Goal: Navigation & Orientation: Find specific page/section

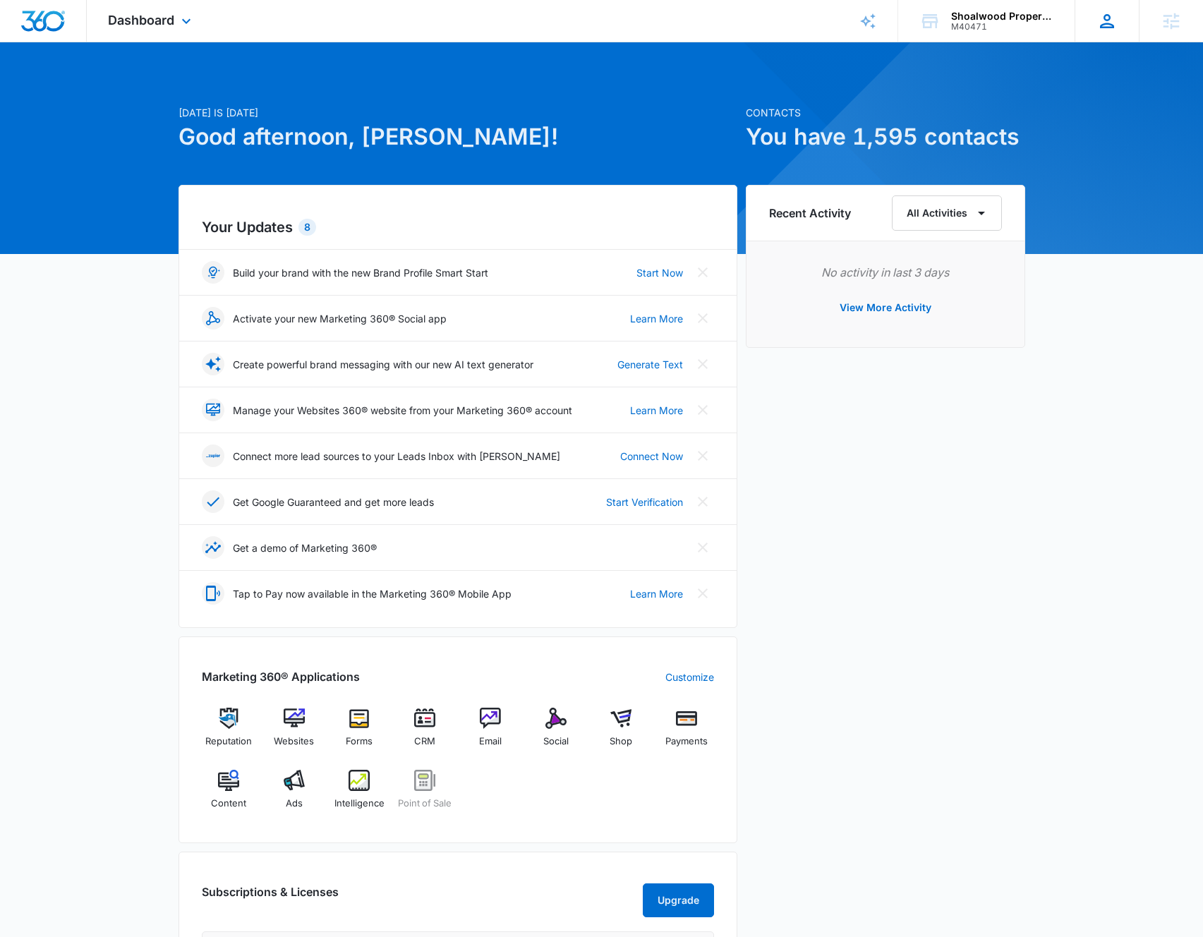
click at [1107, 23] on icon at bounding box center [1107, 21] width 14 height 14
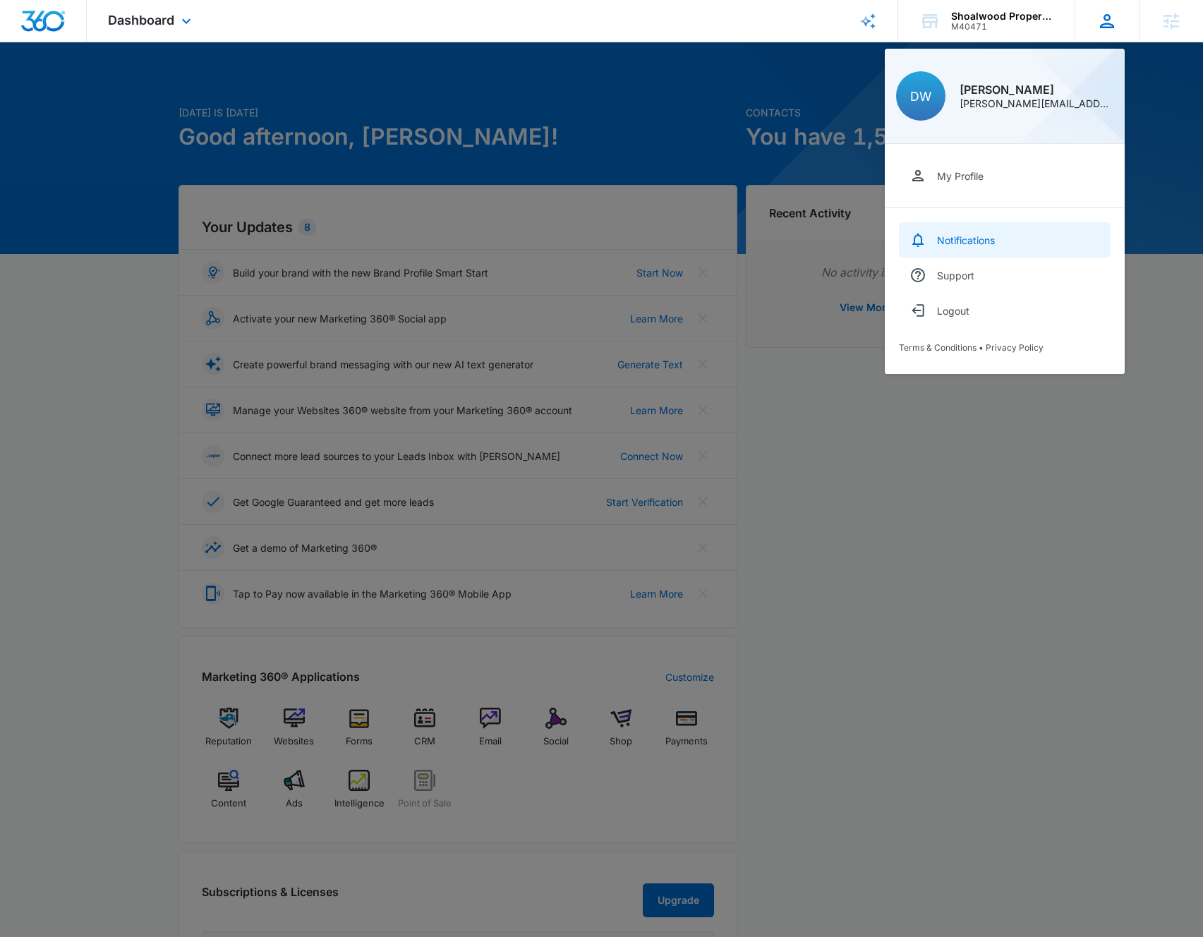
click at [986, 241] on div "Notifications" at bounding box center [966, 240] width 58 height 12
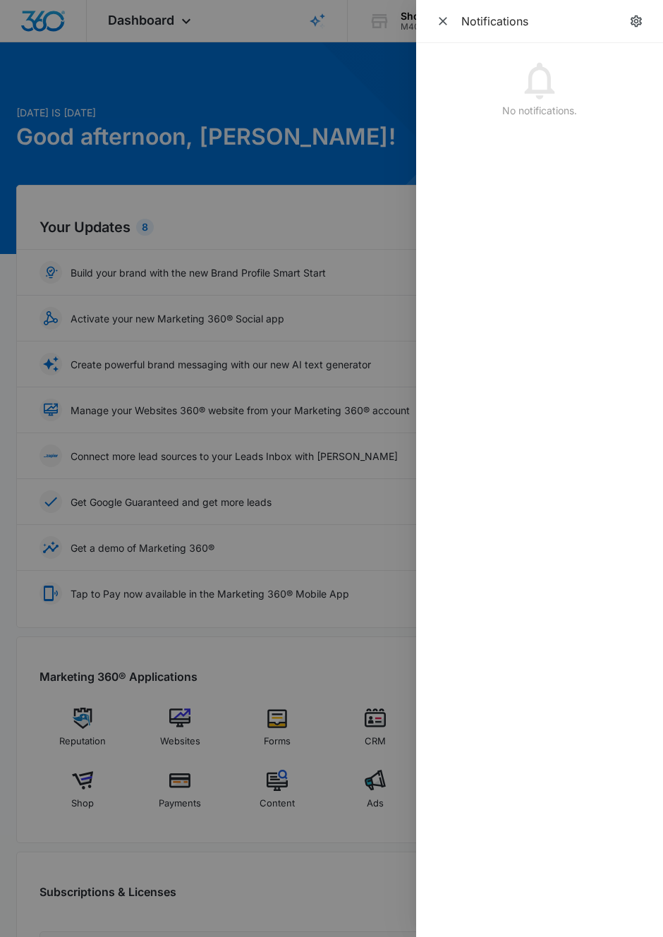
click at [384, 229] on div at bounding box center [331, 468] width 663 height 937
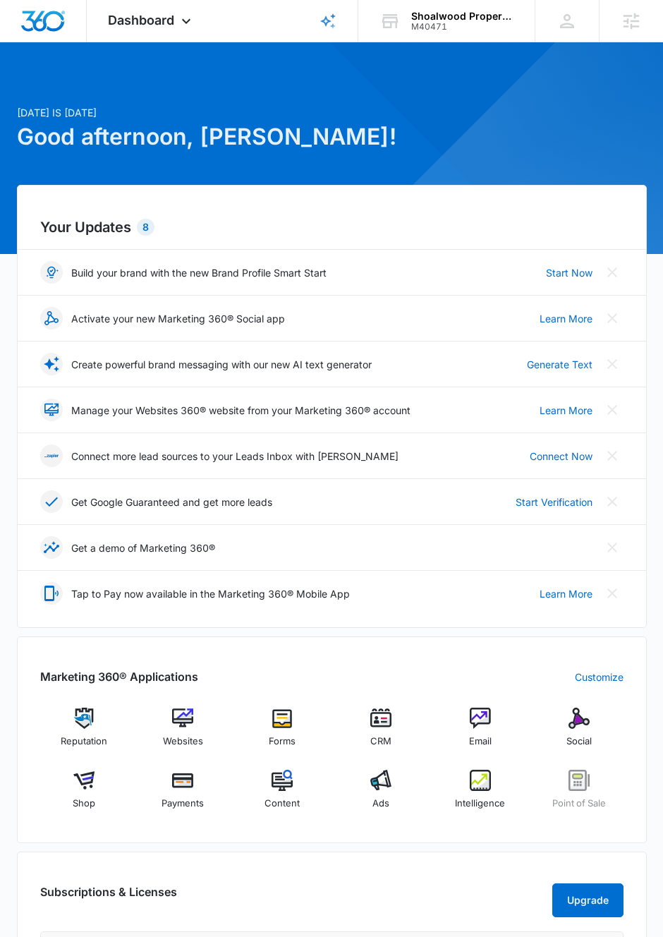
drag, startPoint x: 586, startPoint y: 200, endPoint x: 612, endPoint y: 125, distance: 79.9
click at [586, 198] on div "Your Updates 8 Build your brand with the new Brand Profile Smart Start Start No…" at bounding box center [332, 406] width 630 height 443
click at [633, 32] on div "Agencies Agency Management" at bounding box center [631, 21] width 64 height 42
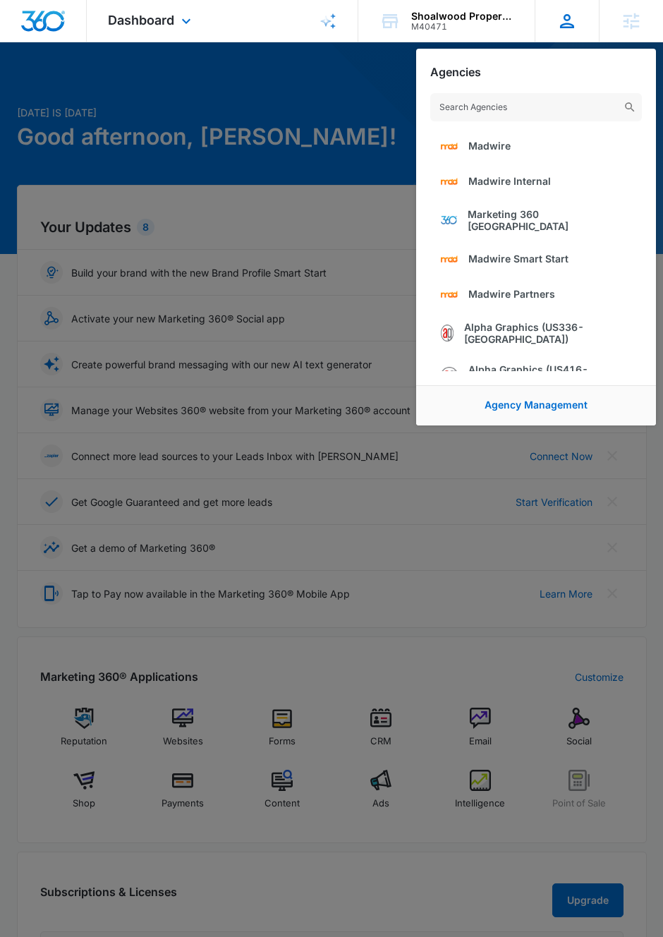
click at [565, 24] on icon at bounding box center [567, 21] width 21 height 21
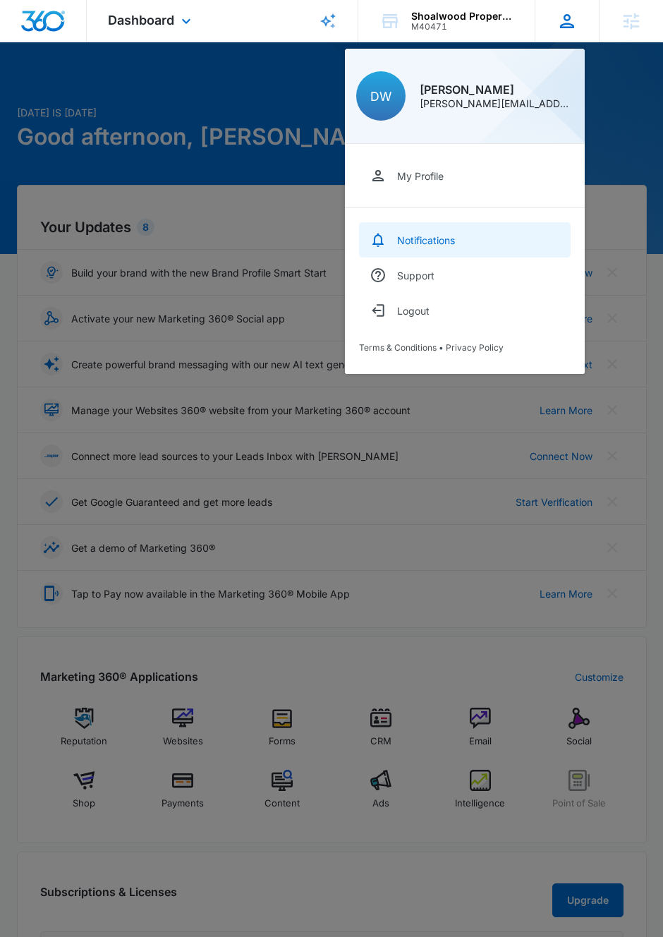
click at [474, 244] on link "Notifications" at bounding box center [465, 239] width 212 height 35
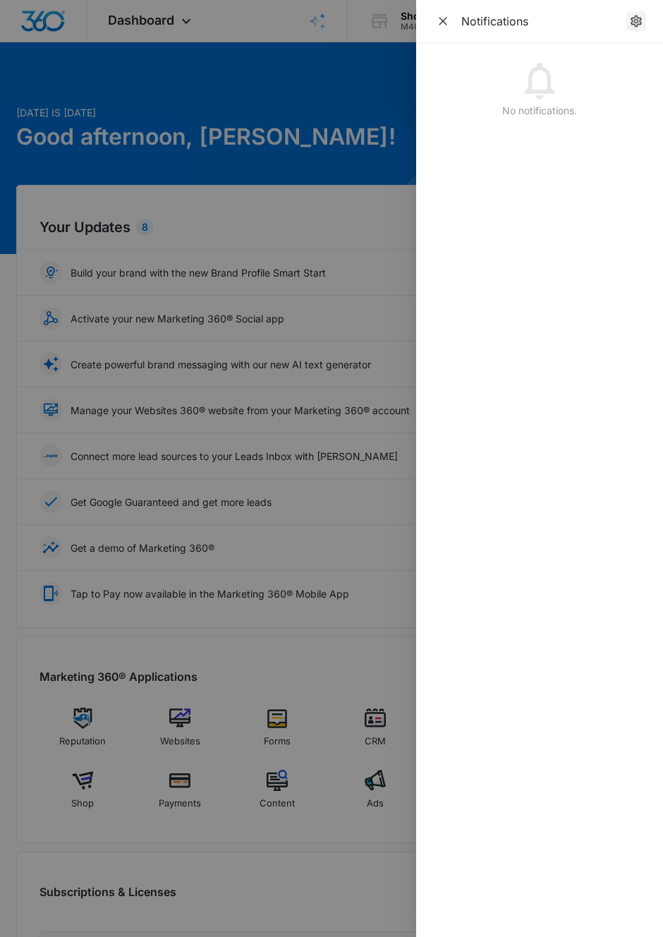
click at [633, 22] on icon "notifications.title" at bounding box center [636, 21] width 14 height 14
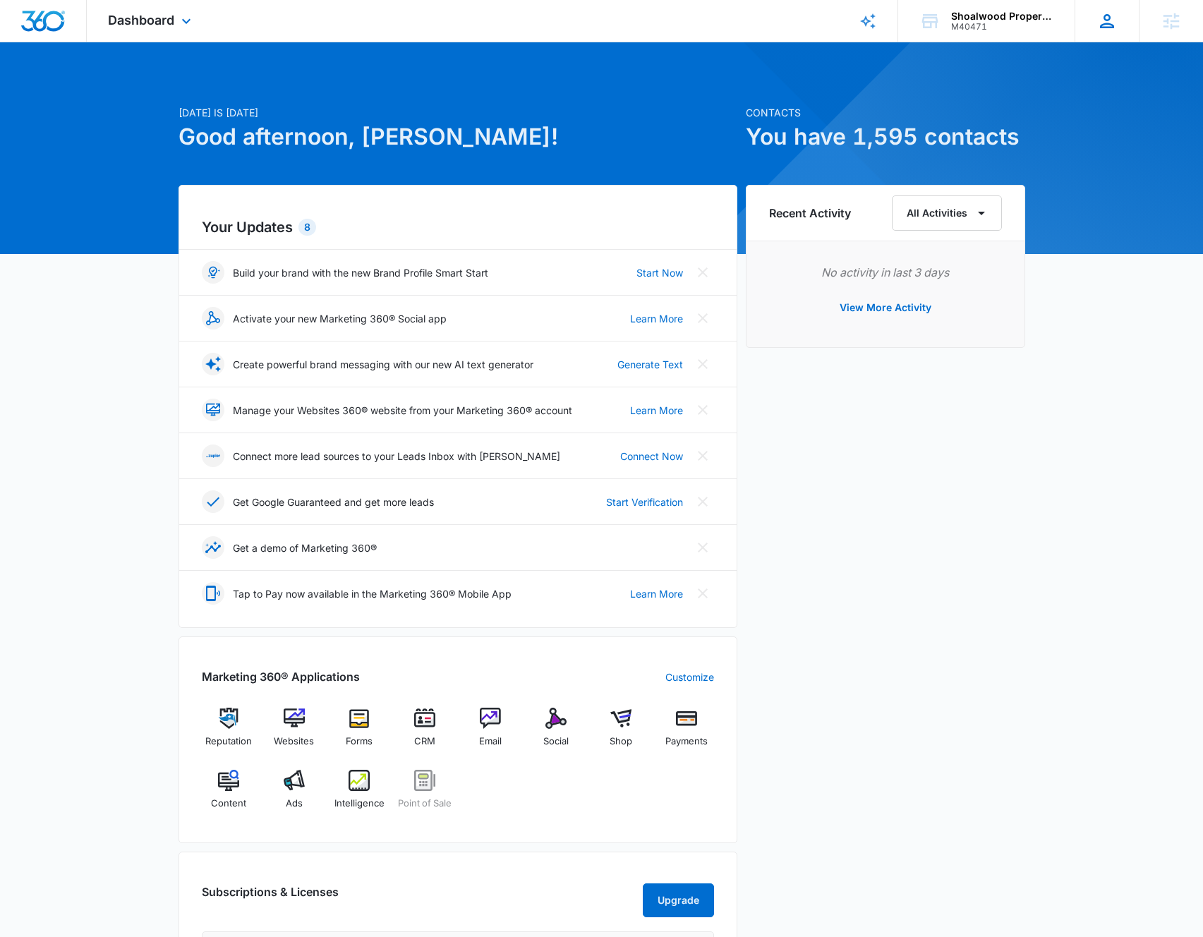
click at [673, 23] on icon at bounding box center [1107, 21] width 14 height 14
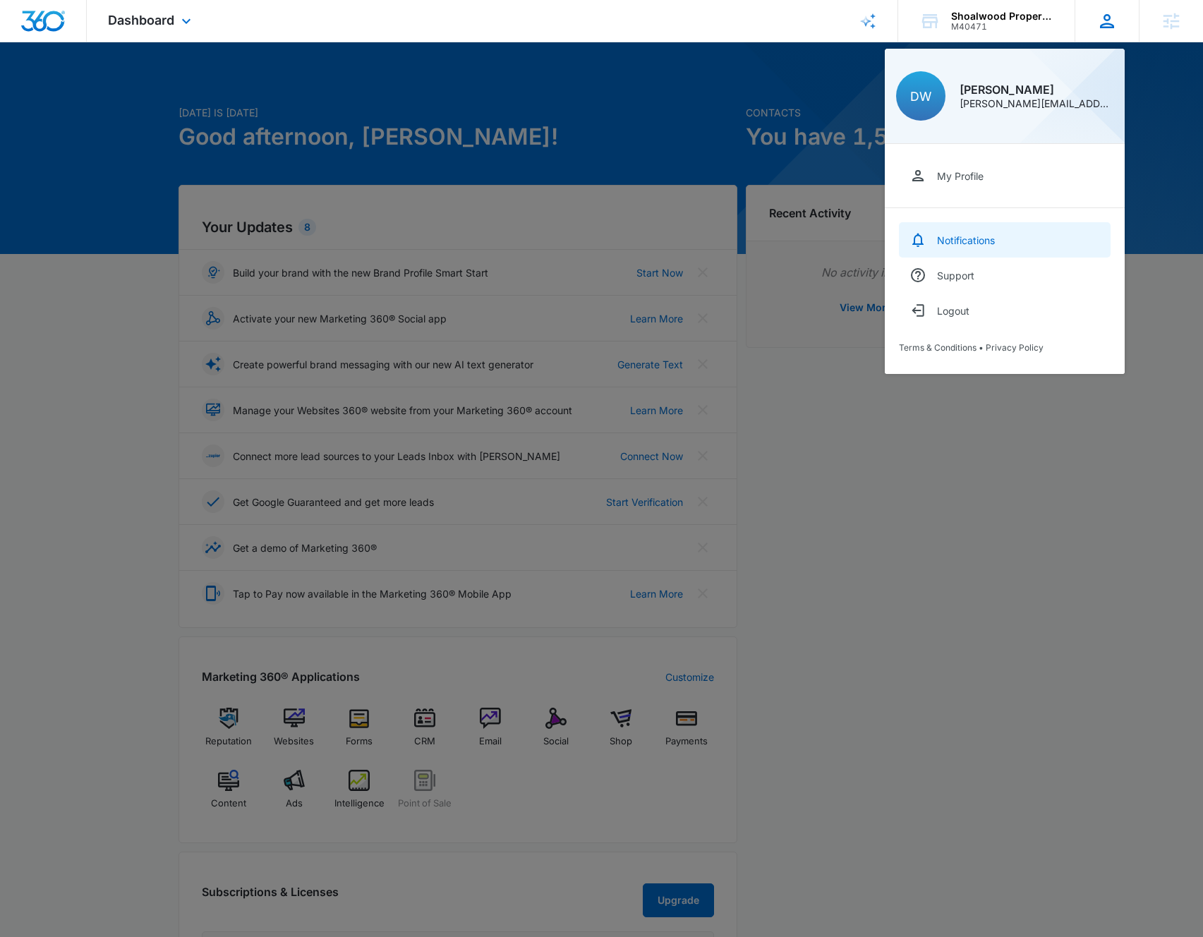
click at [673, 239] on link "Notifications" at bounding box center [1005, 239] width 212 height 35
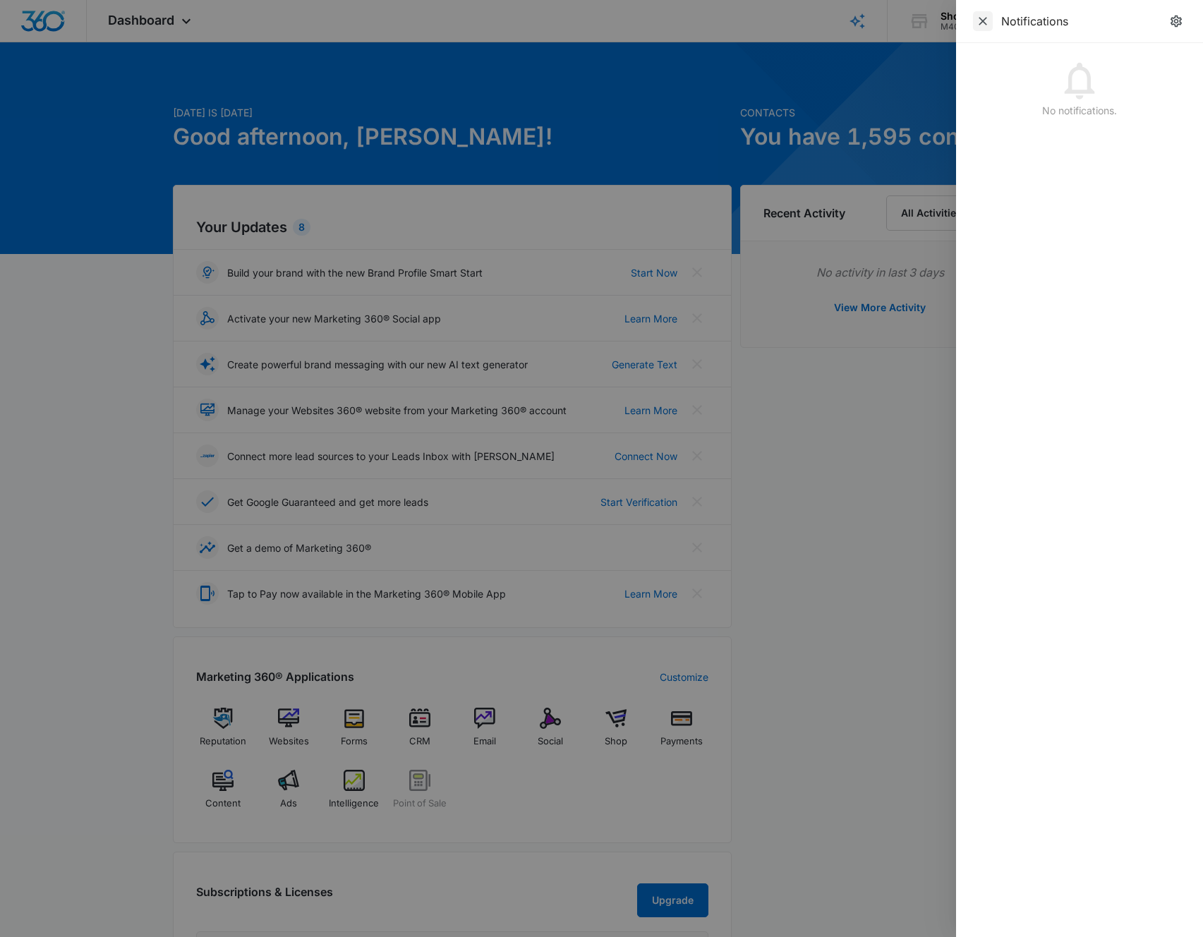
click at [673, 28] on icon "Close" at bounding box center [983, 21] width 14 height 14
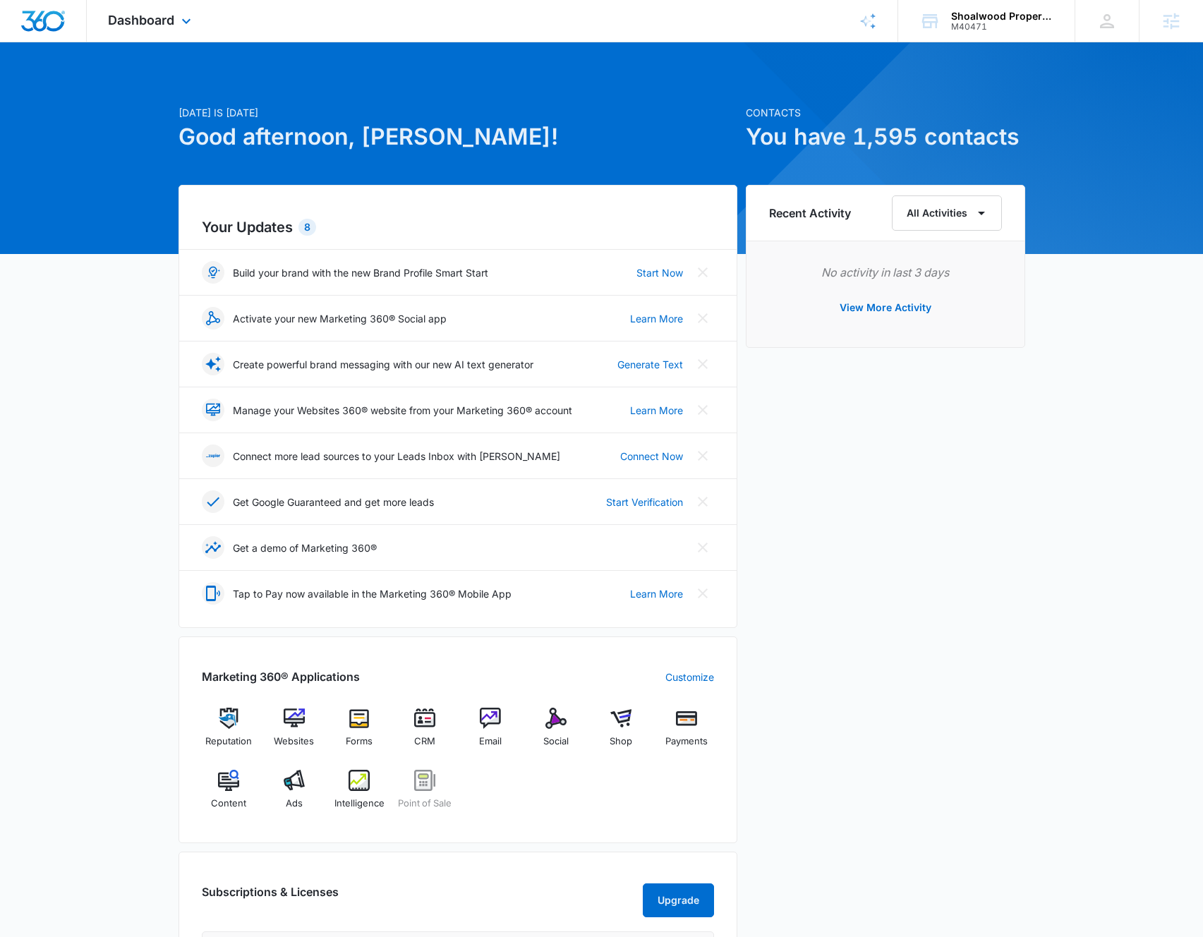
click at [673, 28] on div "Dashboard Apps Reputation Websites Forms CRM Email Social Shop Payments POS Con…" at bounding box center [601, 21] width 1203 height 42
click at [673, 18] on icon at bounding box center [867, 21] width 17 height 17
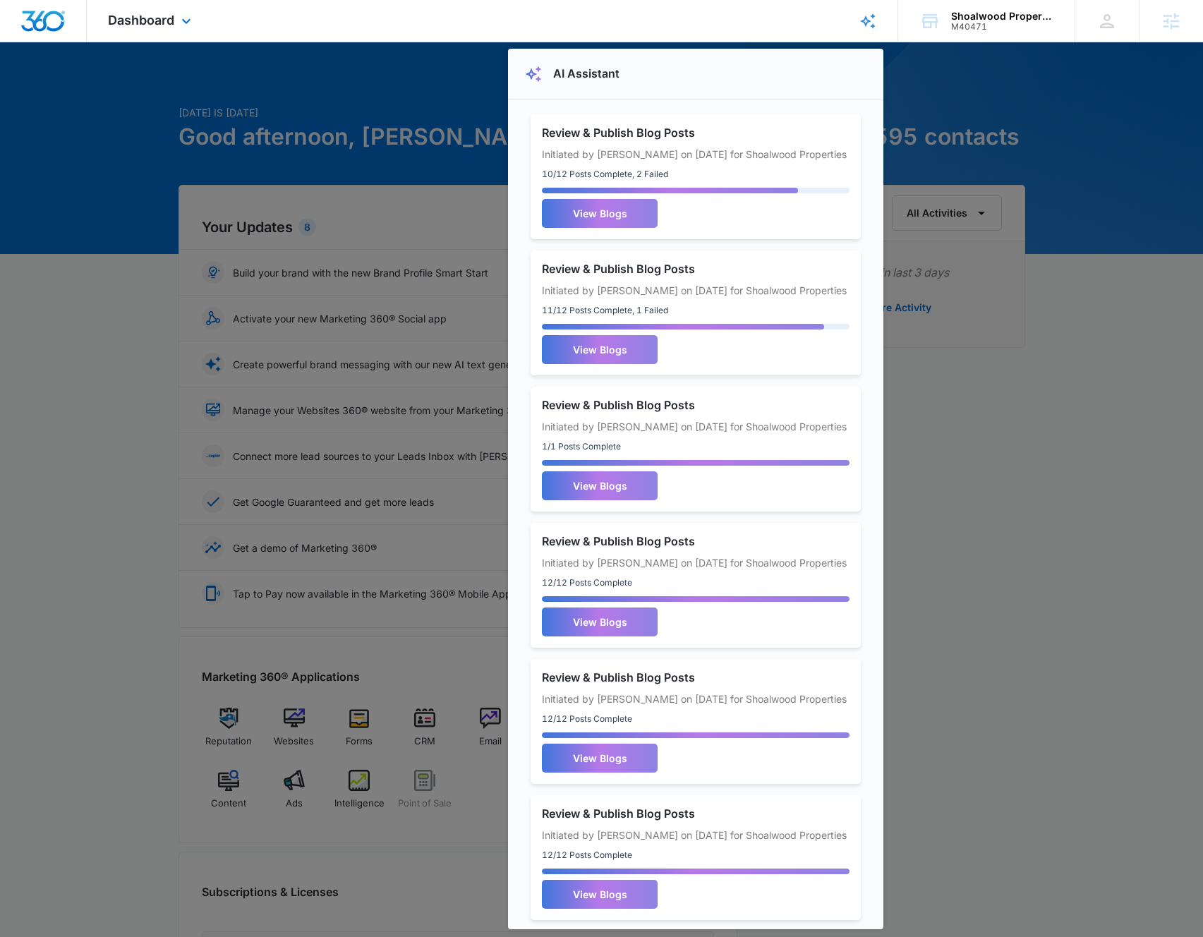
click at [673, 23] on div "Dashboard Apps Reputation Websites Forms CRM Email Social Shop Payments POS Con…" at bounding box center [601, 21] width 1203 height 42
click at [673, 21] on icon at bounding box center [867, 21] width 17 height 17
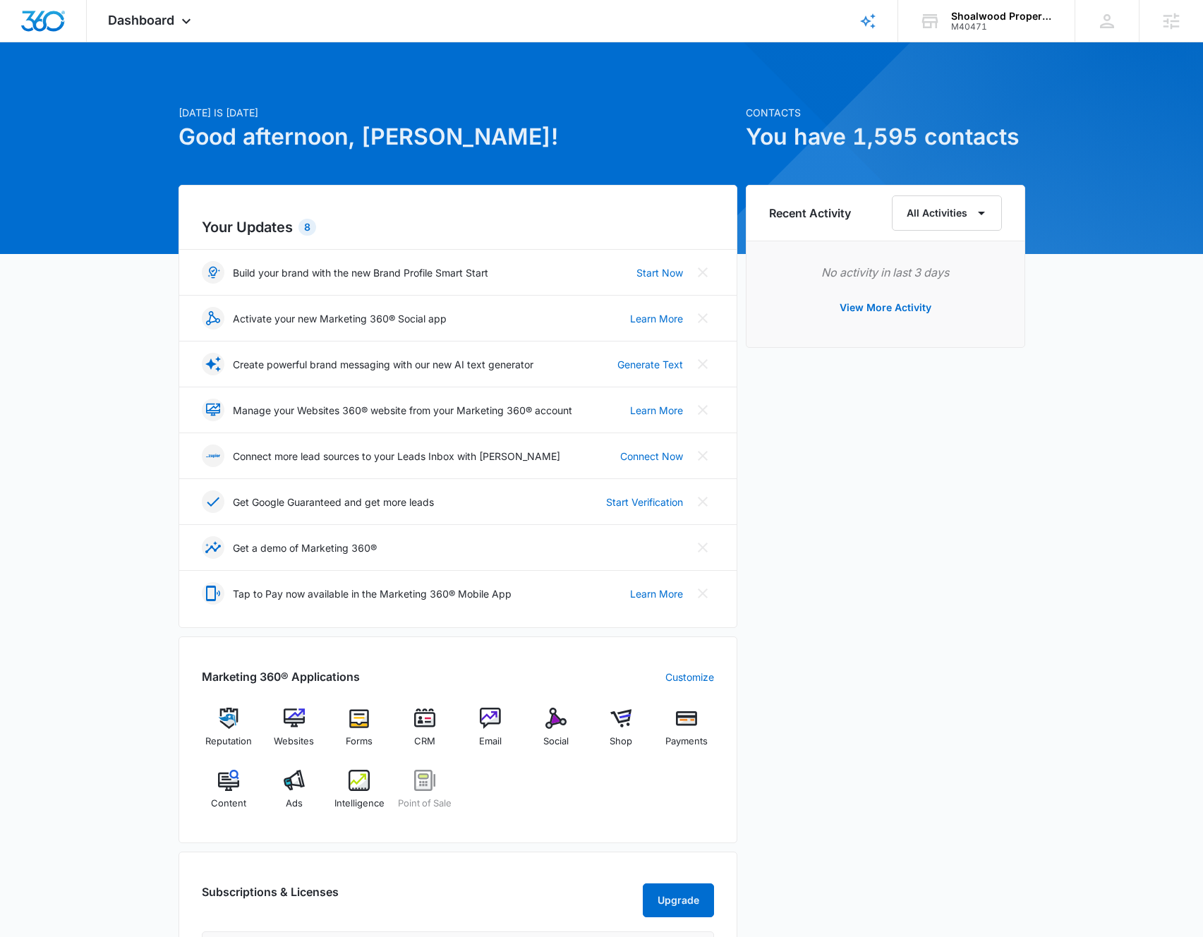
click at [673, 315] on div "Recent Activity All Activities No activity in last 3 days View More Activity" at bounding box center [885, 266] width 279 height 163
click at [673, 21] on icon at bounding box center [1106, 21] width 21 height 21
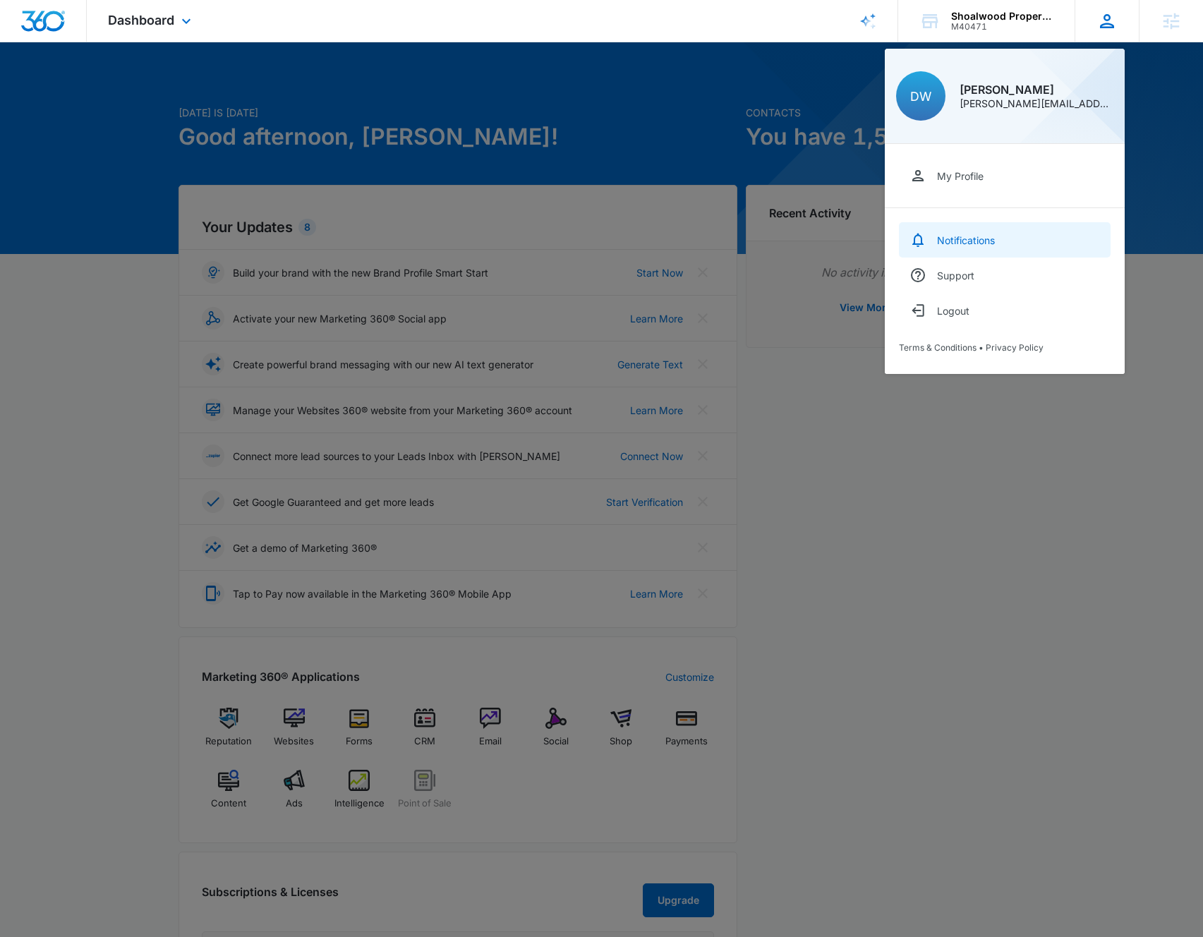
click at [673, 244] on div "Notifications" at bounding box center [966, 240] width 58 height 12
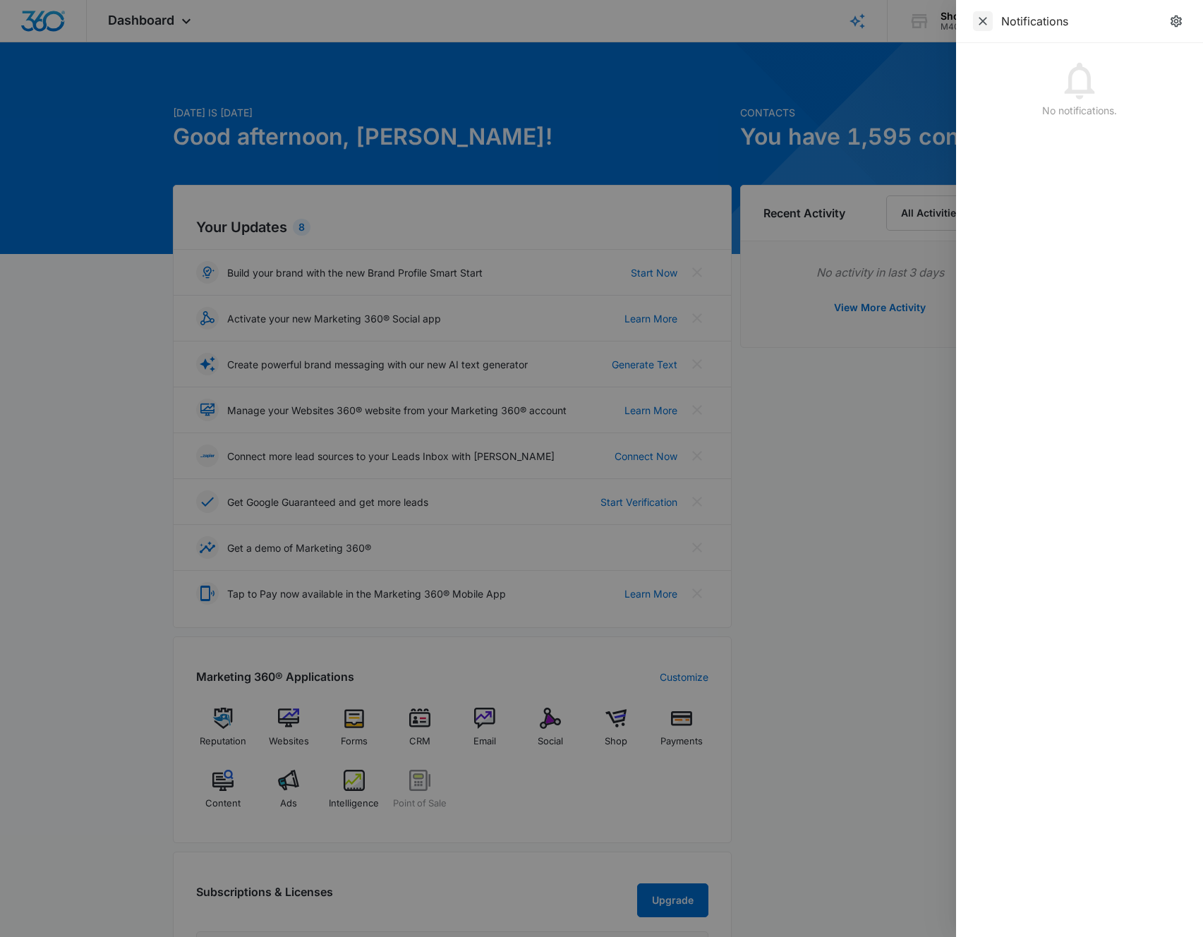
click at [673, 16] on icon "Close" at bounding box center [983, 21] width 14 height 14
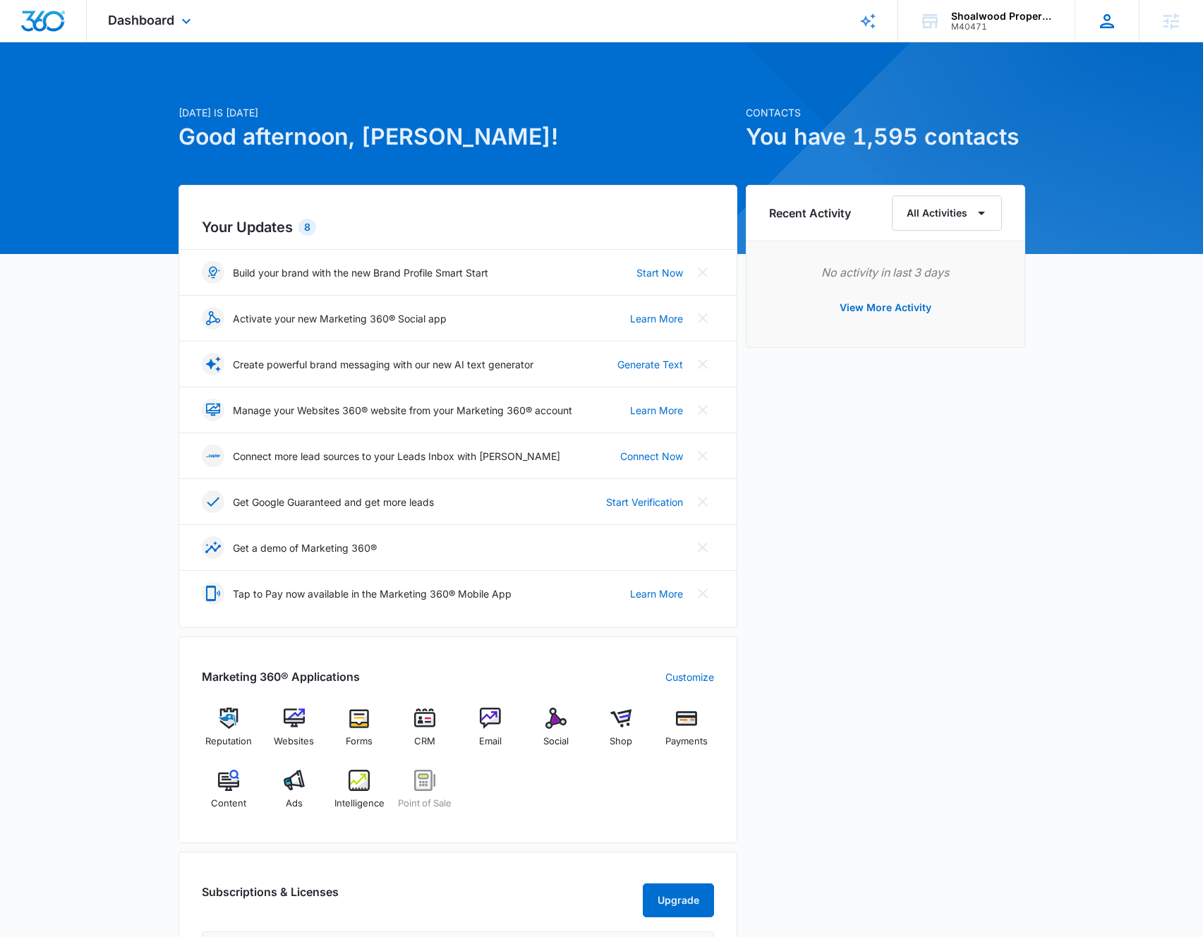
drag, startPoint x: 1113, startPoint y: 26, endPoint x: 1087, endPoint y: 145, distance: 122.2
click at [673, 26] on icon at bounding box center [1107, 21] width 14 height 14
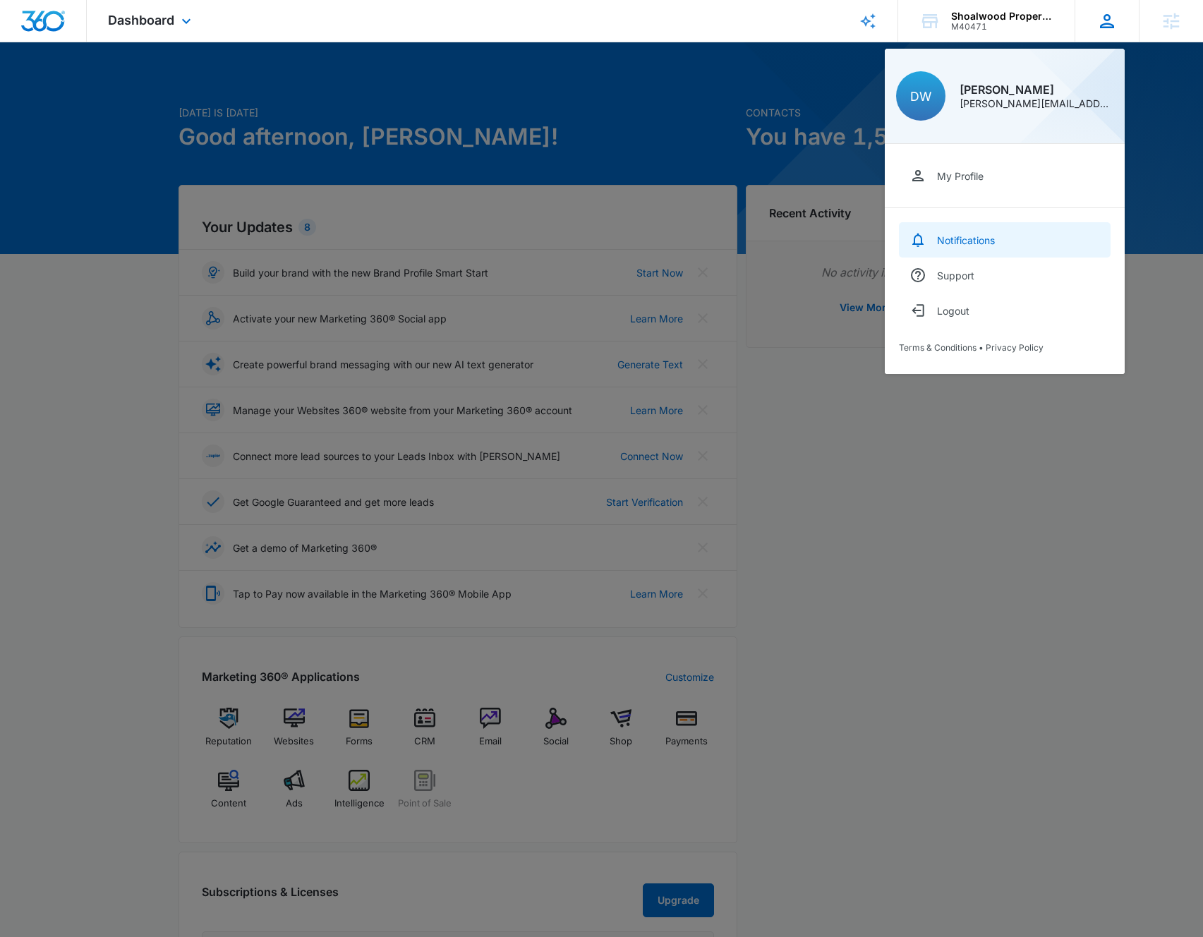
click at [673, 237] on div "Notifications" at bounding box center [966, 240] width 58 height 12
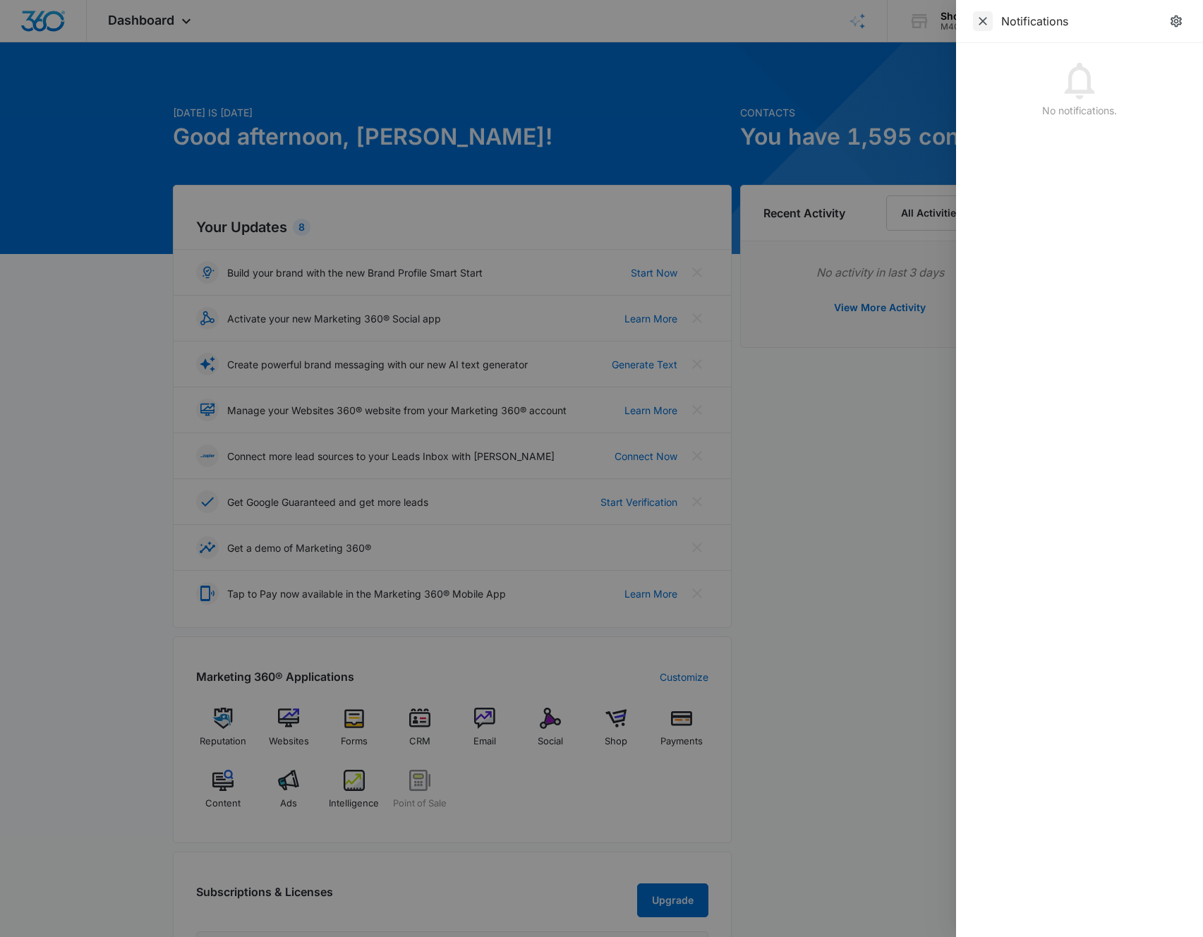
click at [673, 22] on icon "Close" at bounding box center [983, 21] width 14 height 14
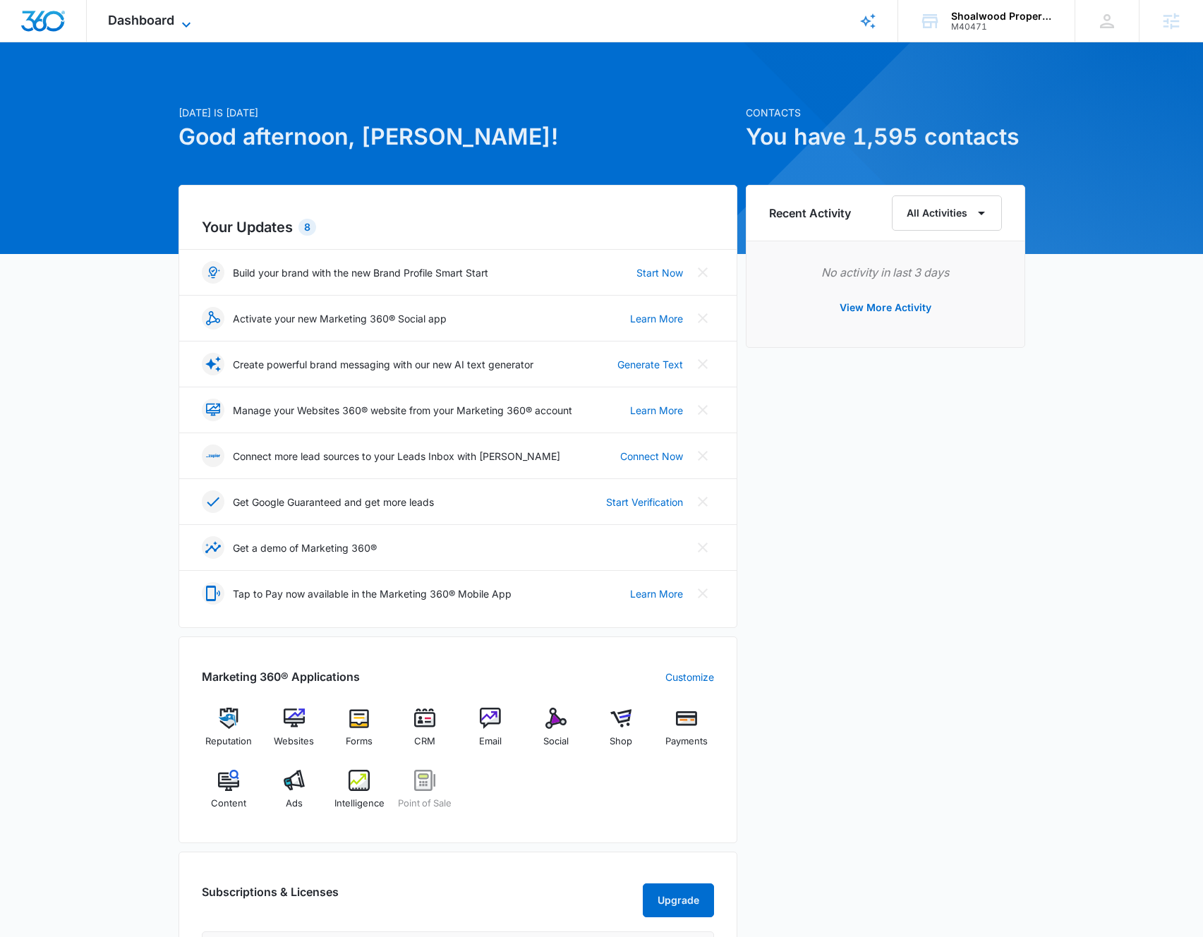
click at [147, 19] on span "Dashboard" at bounding box center [141, 20] width 66 height 15
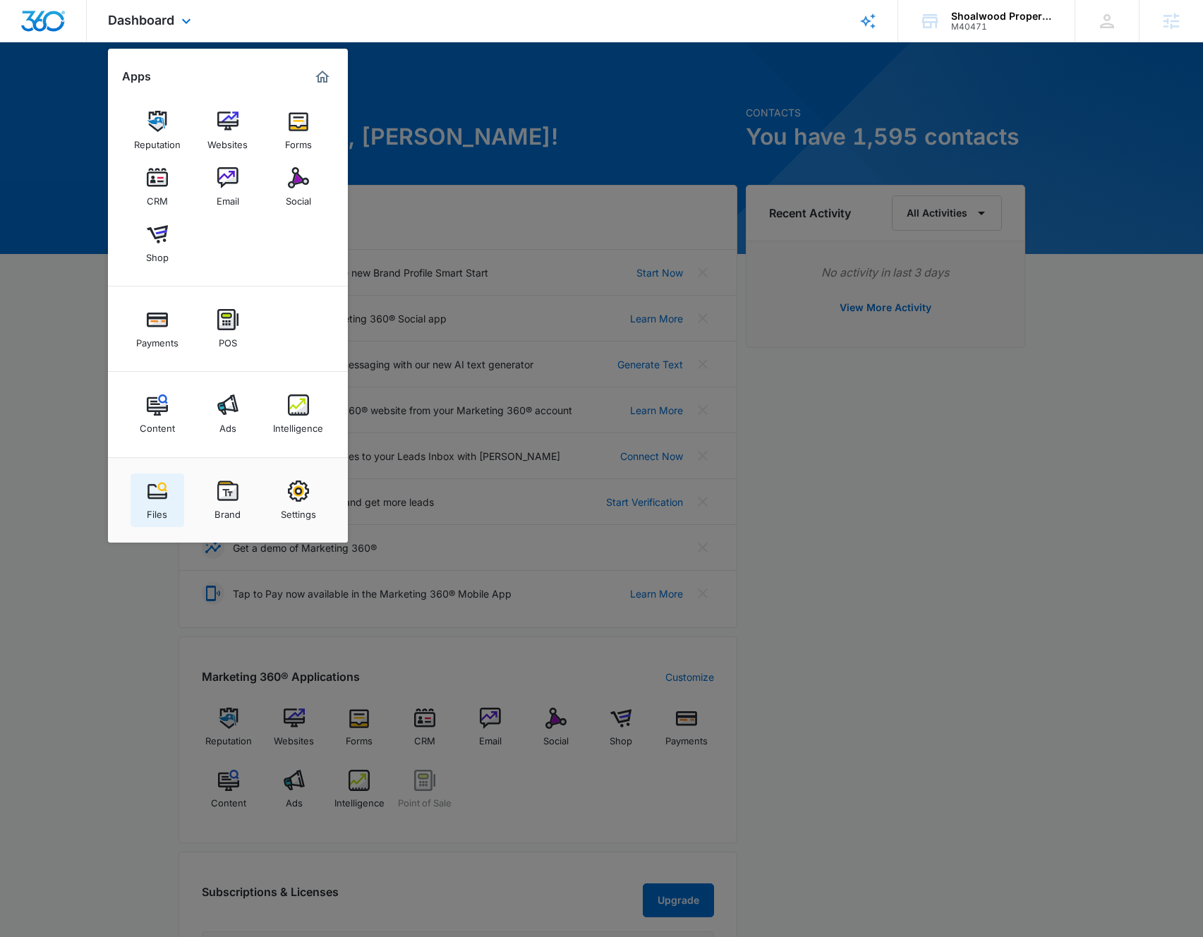
click at [164, 493] on img at bounding box center [157, 491] width 21 height 21
